Goal: Find specific page/section: Find specific page/section

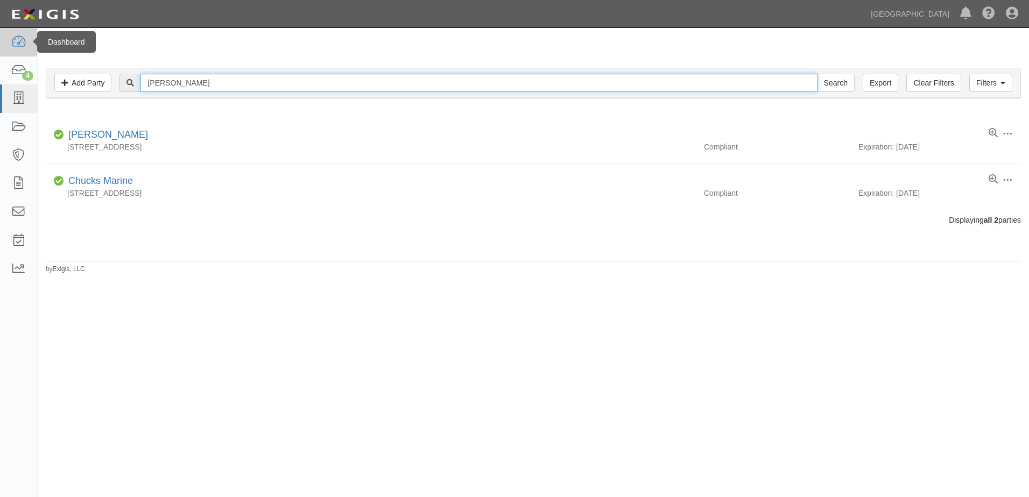
drag, startPoint x: 183, startPoint y: 82, endPoint x: 0, endPoint y: 54, distance: 185.0
click at [0, 54] on html "Toggle navigation Dashboard 4 Inbox Parties Agreements Coverages Documents Mess…" at bounding box center [514, 240] width 1029 height 480
type input "[PERSON_NAME]"
click at [817, 74] on input "Search" at bounding box center [836, 83] width 38 height 18
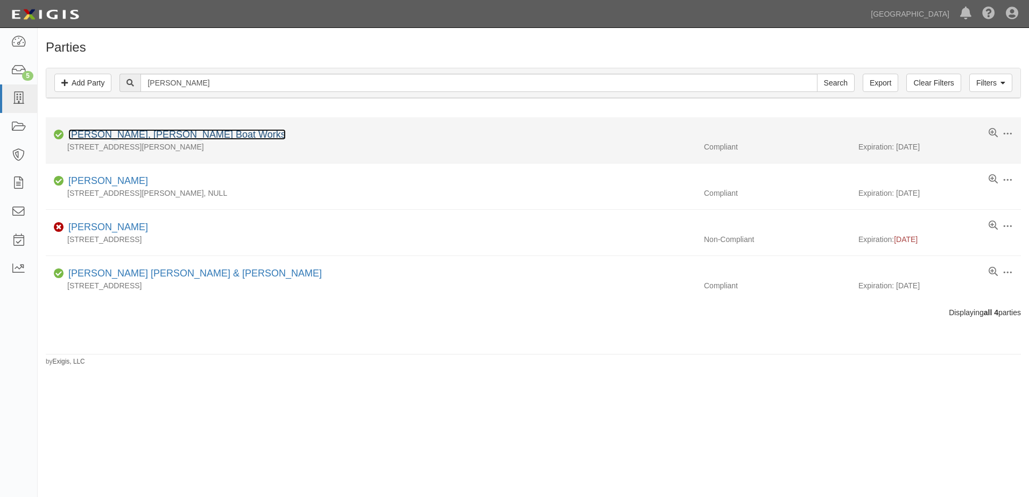
click at [143, 131] on link "Matthew Timko, TIMKO Boat Works" at bounding box center [176, 134] width 217 height 11
